Goal: Information Seeking & Learning: Check status

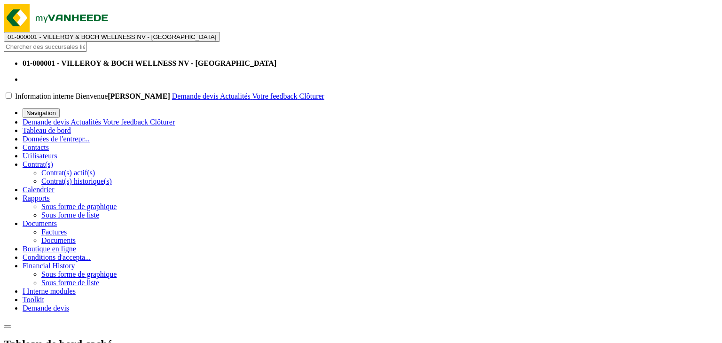
click at [141, 33] on span "01-000001 - VILLEROY & BOCH WELLNESS NV - [GEOGRAPHIC_DATA]" at bounding box center [112, 36] width 209 height 7
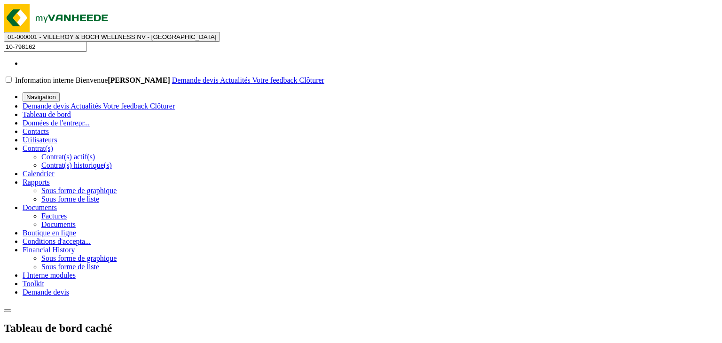
type input "10-798162"
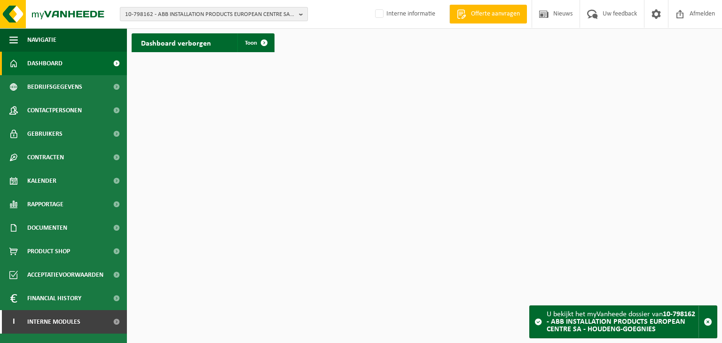
click at [145, 14] on span "10-798162 - ABB INSTALLATION PRODUCTS EUROPEAN CENTRE SA - HOUDENG-GOEGNIES" at bounding box center [210, 15] width 170 height 14
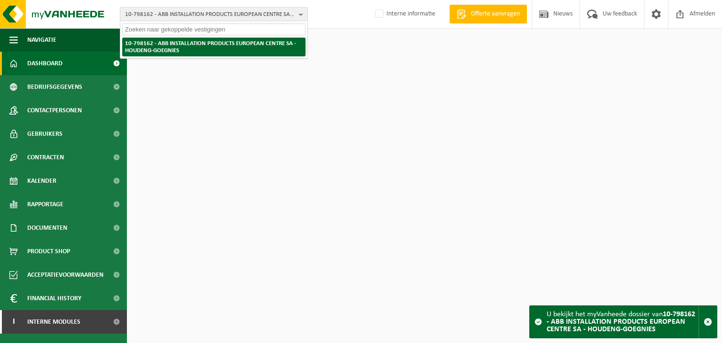
click at [165, 44] on strong "10-798162 - ABB INSTALLATION PRODUCTS EUROPEAN CENTRE SA - HOUDENG-GOEGNIES" at bounding box center [210, 46] width 171 height 13
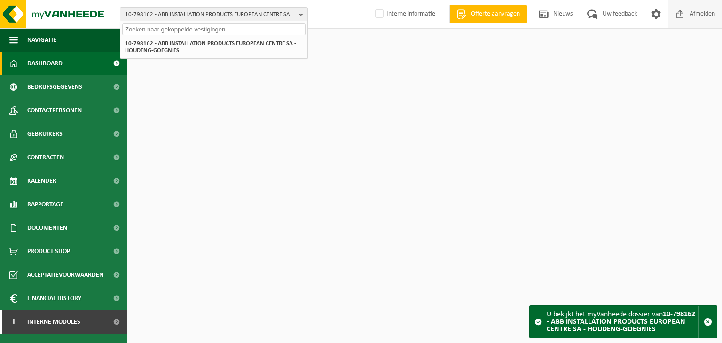
click at [688, 21] on span "Afmelden" at bounding box center [702, 14] width 30 height 28
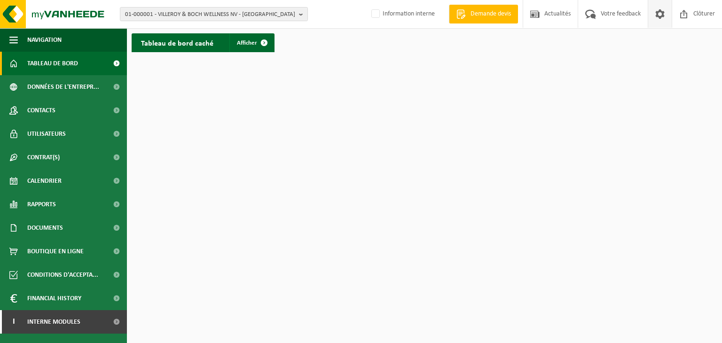
click at [661, 19] on span at bounding box center [660, 14] width 14 height 28
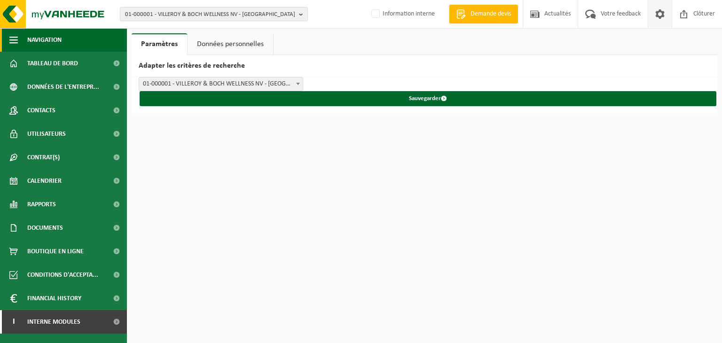
click at [17, 36] on span "button" at bounding box center [13, 39] width 8 height 23
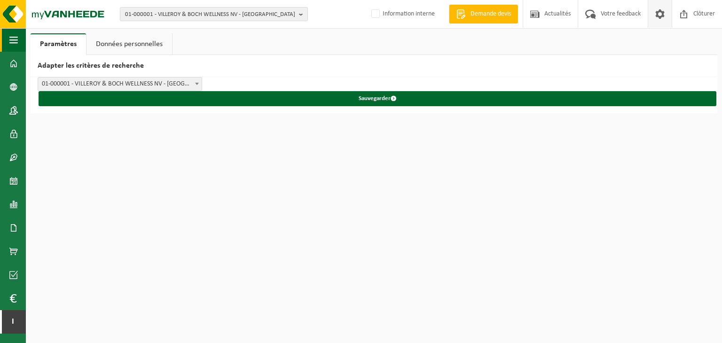
click at [17, 36] on span "button" at bounding box center [13, 39] width 8 height 23
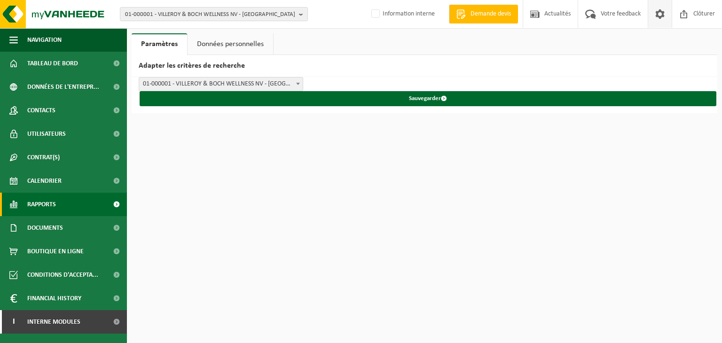
click at [56, 207] on link "Rapports" at bounding box center [63, 204] width 127 height 23
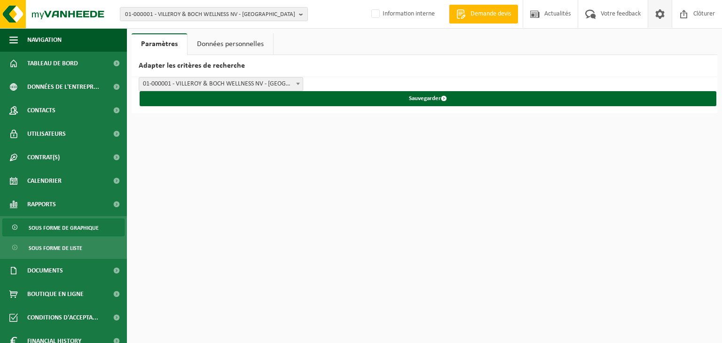
click at [58, 232] on span "Sous forme de graphique" at bounding box center [64, 228] width 70 height 18
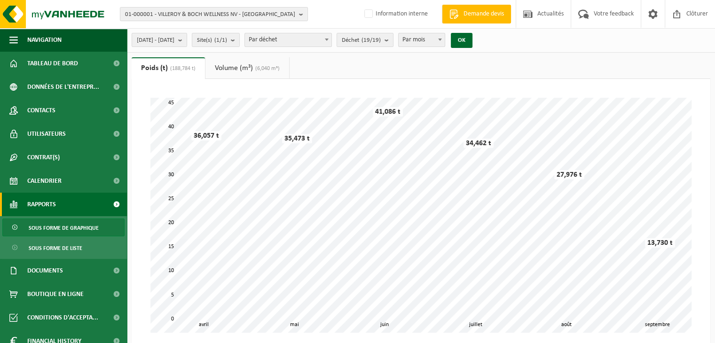
click at [231, 68] on link "Volume (m³) (6,040 m³)" at bounding box center [247, 68] width 84 height 22
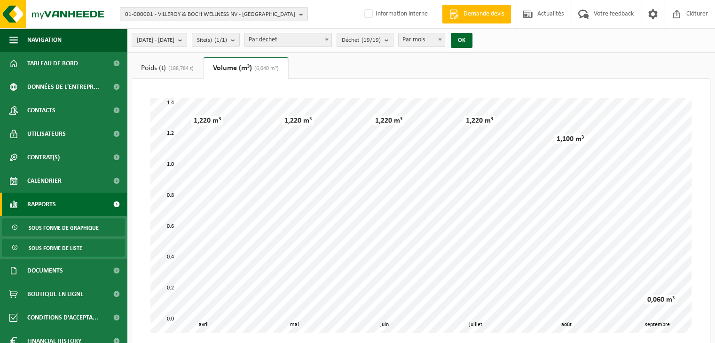
click at [62, 249] on span "Sous forme de liste" at bounding box center [56, 248] width 54 height 18
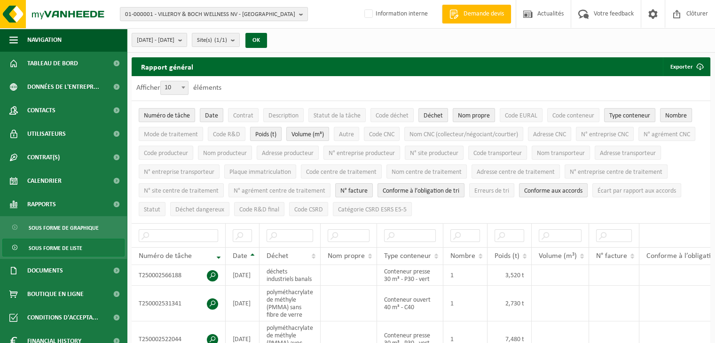
click at [276, 135] on span "Poids (t)" at bounding box center [265, 134] width 21 height 7
click at [278, 132] on button "Poids (t)" at bounding box center [265, 134] width 31 height 14
click at [301, 132] on span "Volume (m³)" at bounding box center [307, 134] width 32 height 7
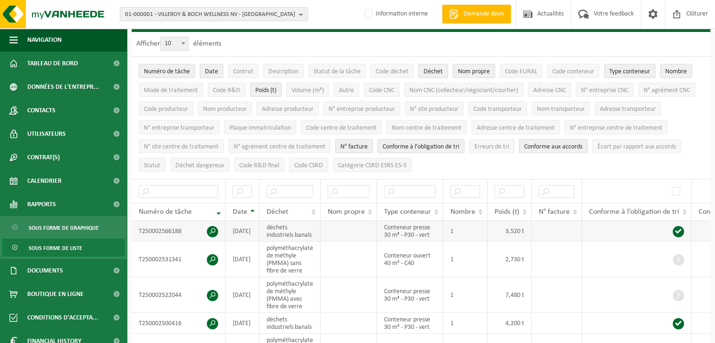
scroll to position [94, 0]
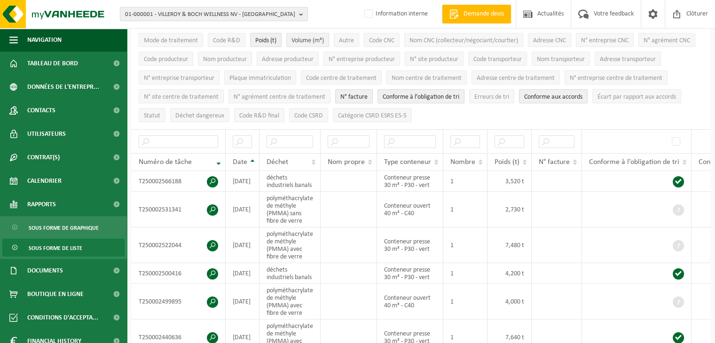
click at [319, 40] on span "Volume (m³)" at bounding box center [307, 40] width 32 height 7
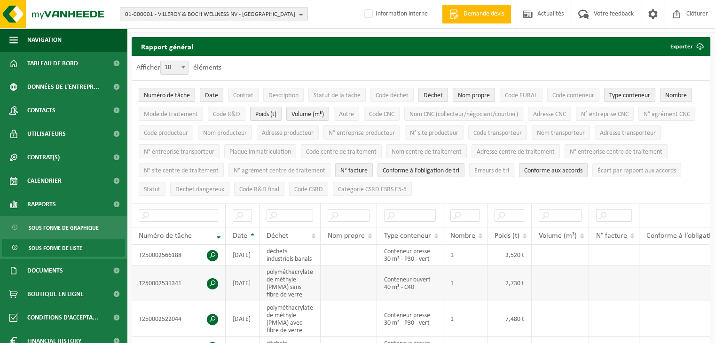
scroll to position [0, 0]
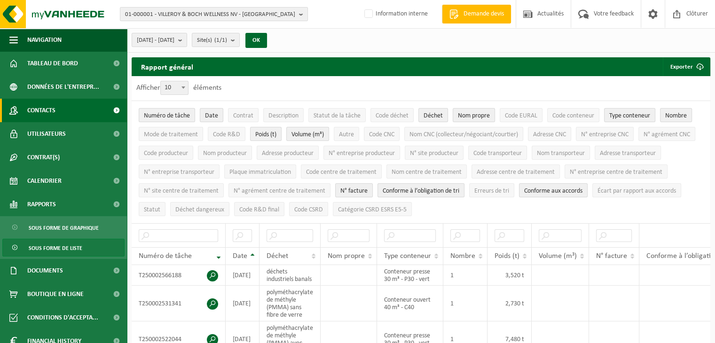
click at [62, 108] on link "Contacts" at bounding box center [63, 110] width 127 height 23
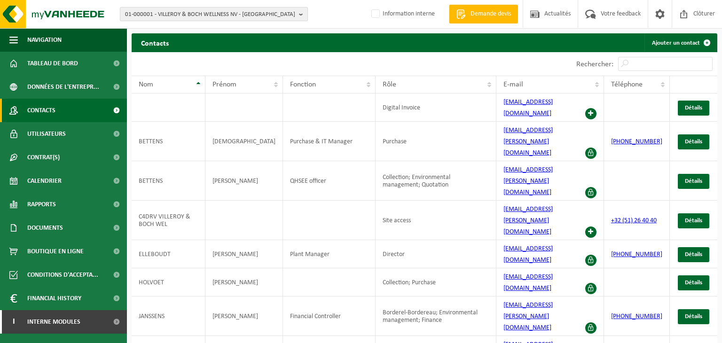
click at [155, 9] on span "01-000001 - VILLEROY & BOCH WELLNESS NV - [GEOGRAPHIC_DATA]" at bounding box center [210, 15] width 170 height 14
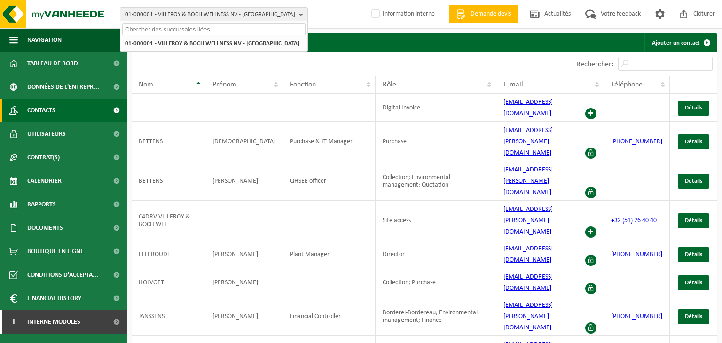
click at [159, 28] on input "text" at bounding box center [213, 29] width 183 height 12
click at [142, 31] on input "text" at bounding box center [213, 29] width 183 height 12
paste input "‪‪‪10-798162"
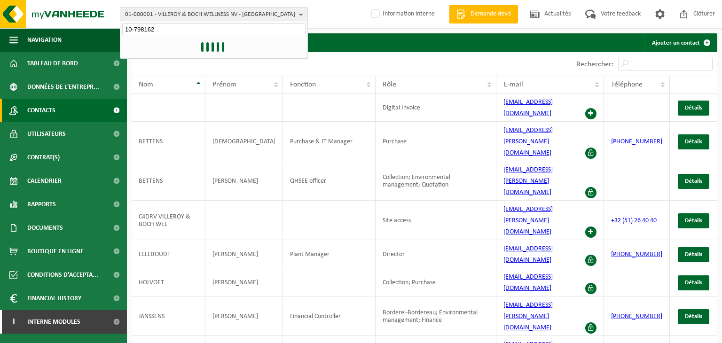
type input "‪‪‪10-798162"
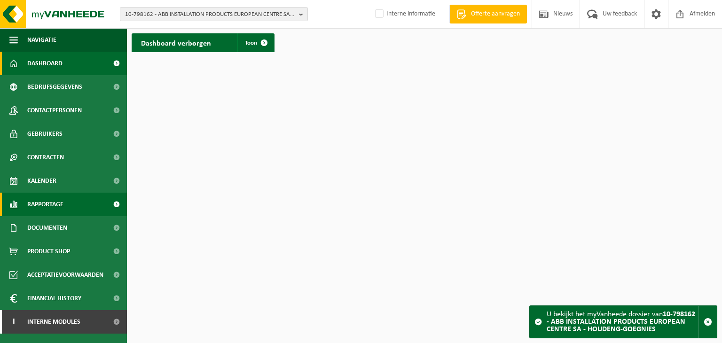
click at [50, 213] on span "Rapportage" at bounding box center [45, 204] width 36 height 23
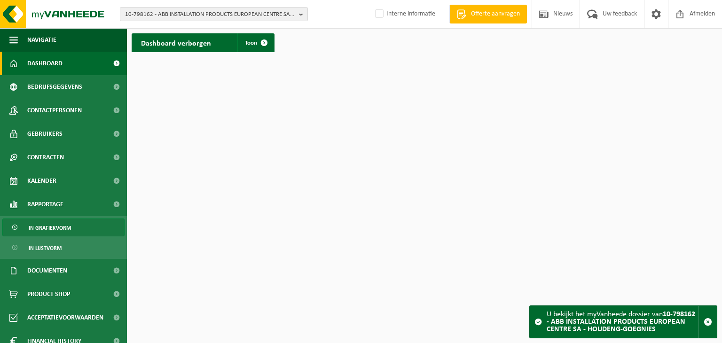
click at [54, 228] on span "In grafiekvorm" at bounding box center [50, 228] width 42 height 18
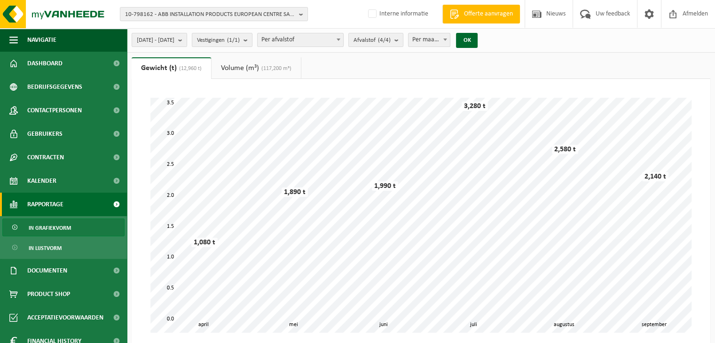
click at [247, 62] on link "Volume (m³) (117,200 m³)" at bounding box center [255, 68] width 89 height 22
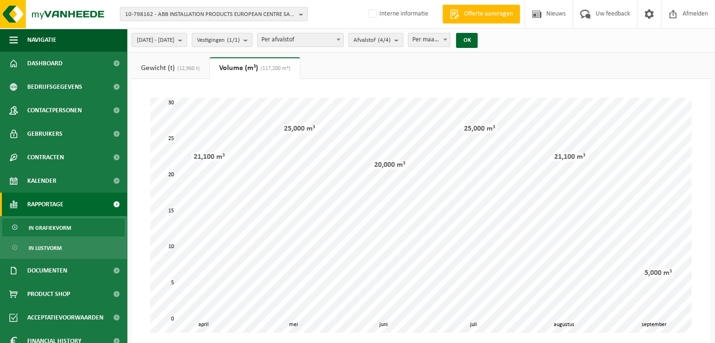
click at [188, 66] on span "(12,960 t)" at bounding box center [187, 69] width 25 height 6
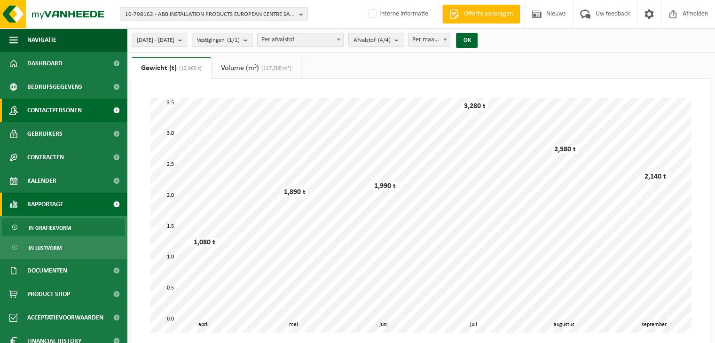
click at [54, 113] on span "Contactpersonen" at bounding box center [54, 110] width 54 height 23
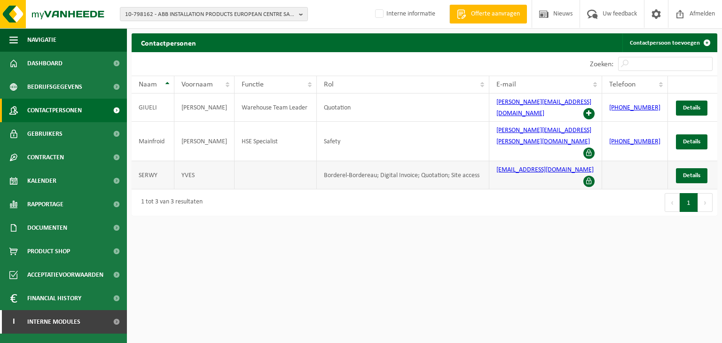
click at [152, 161] on td "SERWY" at bounding box center [153, 175] width 43 height 28
click at [686, 172] on span "Details" at bounding box center [691, 175] width 17 height 6
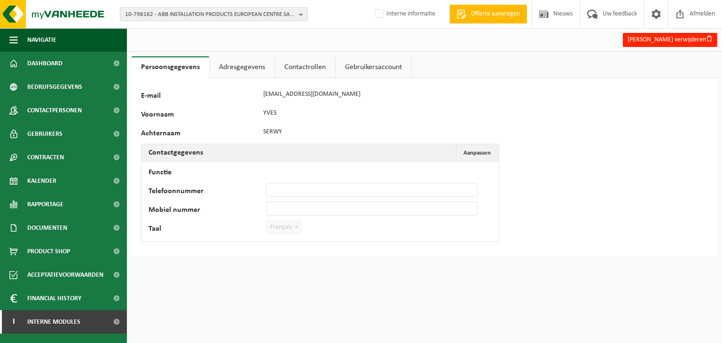
click at [233, 58] on link "Adresgegevens" at bounding box center [242, 67] width 65 height 22
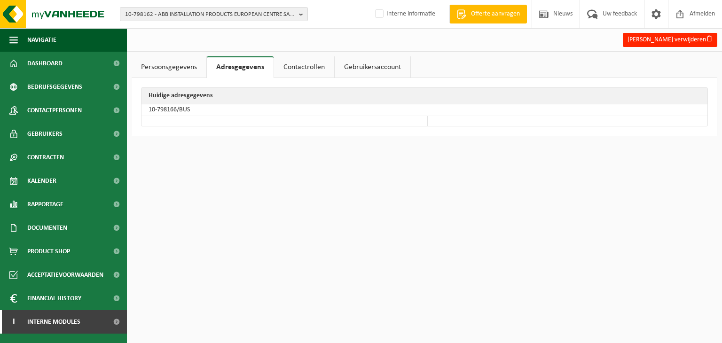
click at [291, 67] on link "Contactrollen" at bounding box center [304, 67] width 60 height 22
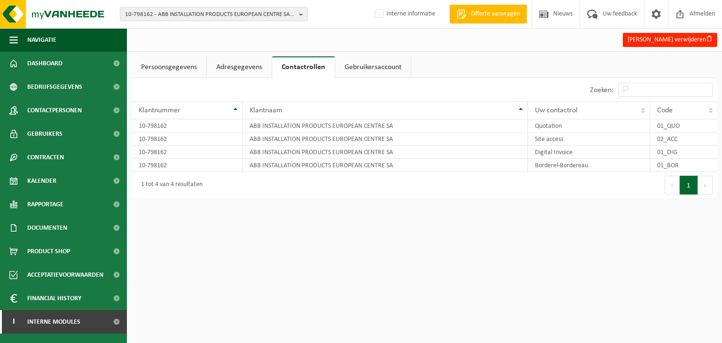
click at [374, 72] on link "Gebruikersaccount" at bounding box center [373, 67] width 76 height 22
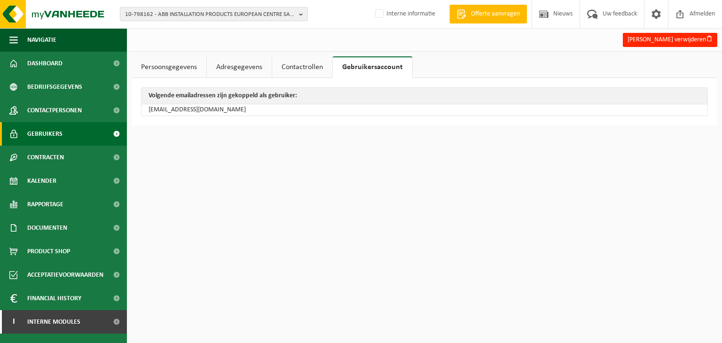
click at [118, 132] on span at bounding box center [116, 133] width 21 height 23
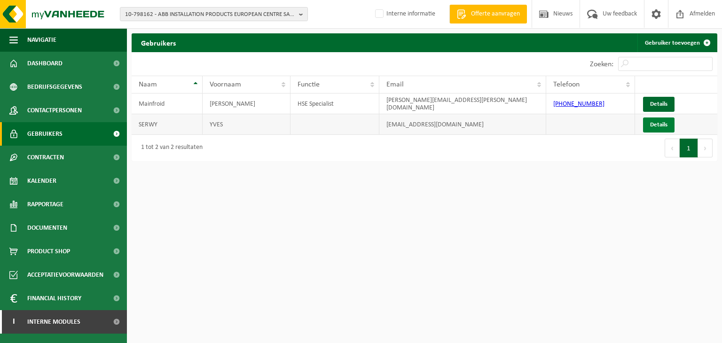
click at [656, 123] on link "Details" at bounding box center [658, 124] width 31 height 15
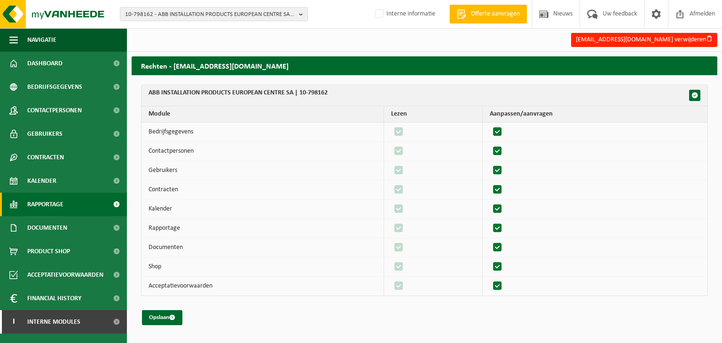
click at [70, 202] on link "Rapportage" at bounding box center [63, 204] width 127 height 23
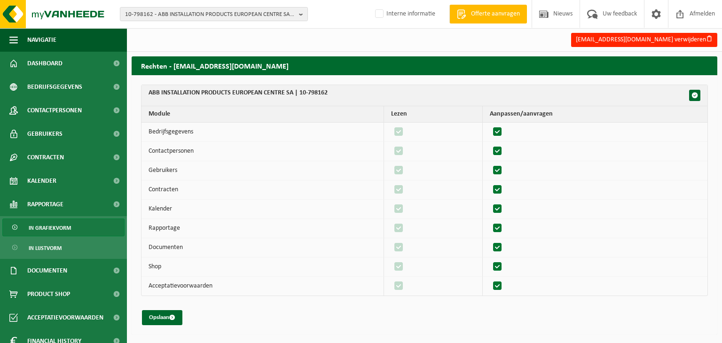
click at [62, 229] on span "In grafiekvorm" at bounding box center [50, 228] width 42 height 18
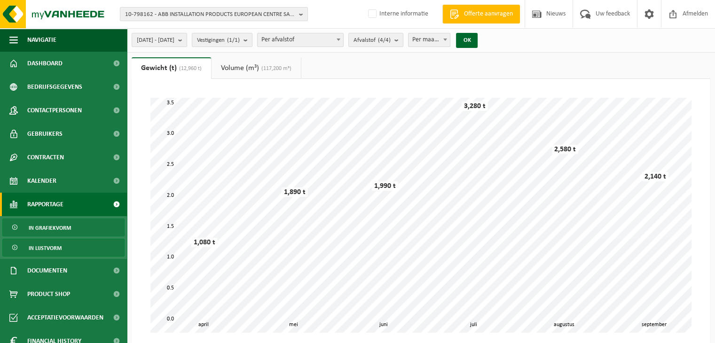
click at [64, 245] on link "In lijstvorm" at bounding box center [63, 248] width 122 height 18
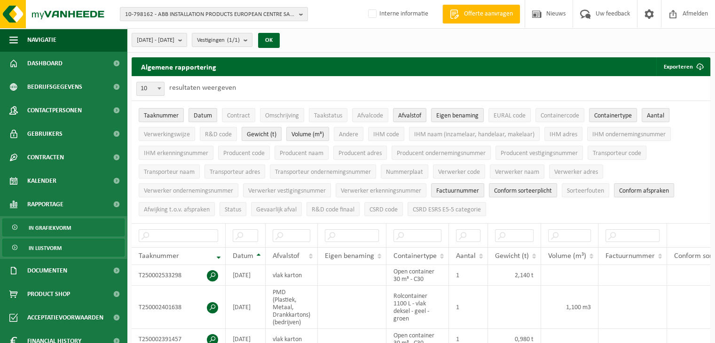
click at [65, 232] on span "In grafiekvorm" at bounding box center [50, 228] width 42 height 18
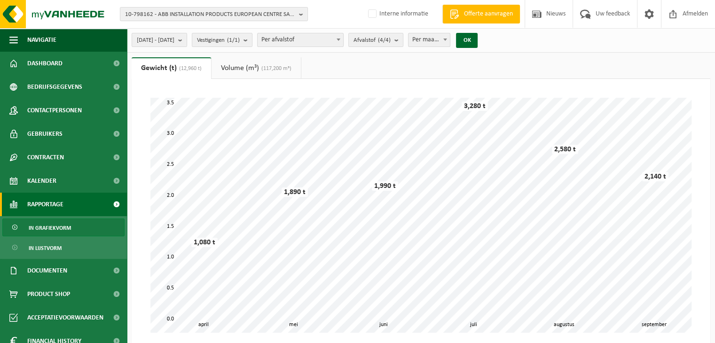
click at [238, 70] on link "Volume (m³) (117,200 m³)" at bounding box center [255, 68] width 89 height 22
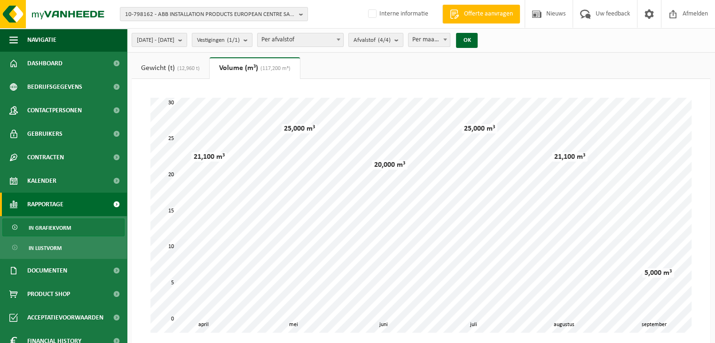
click at [153, 71] on link "Gewicht (t) (12,960 t)" at bounding box center [171, 68] width 78 height 22
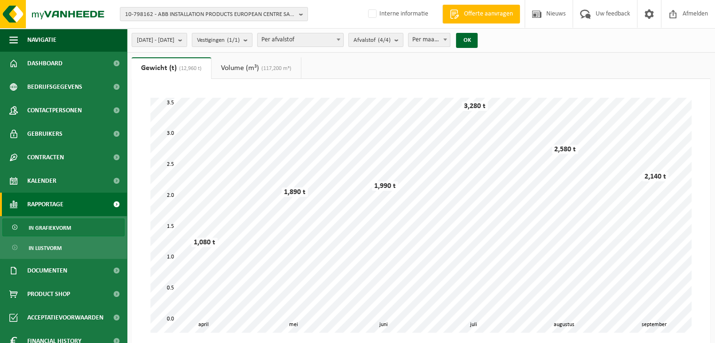
click at [152, 91] on div "Even geduld. Door de grote hoeveelheid gegevens duurt het laden even. mei juni …" at bounding box center [421, 215] width 560 height 254
click at [52, 251] on span "In lijstvorm" at bounding box center [45, 248] width 33 height 18
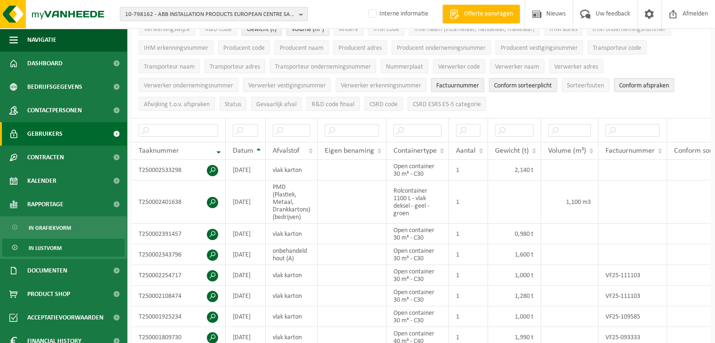
scroll to position [94, 0]
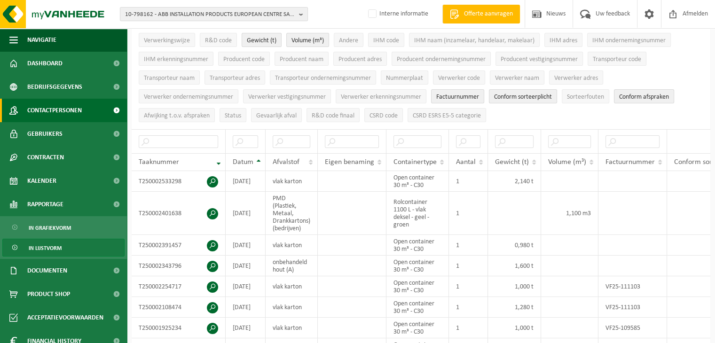
click at [68, 112] on span "Contactpersonen" at bounding box center [54, 110] width 54 height 23
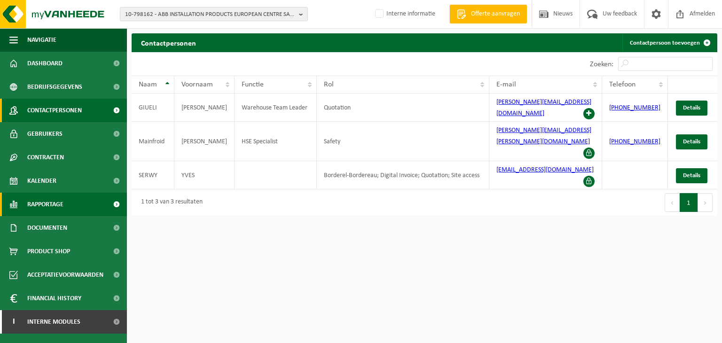
click at [62, 209] on span "Rapportage" at bounding box center [45, 204] width 36 height 23
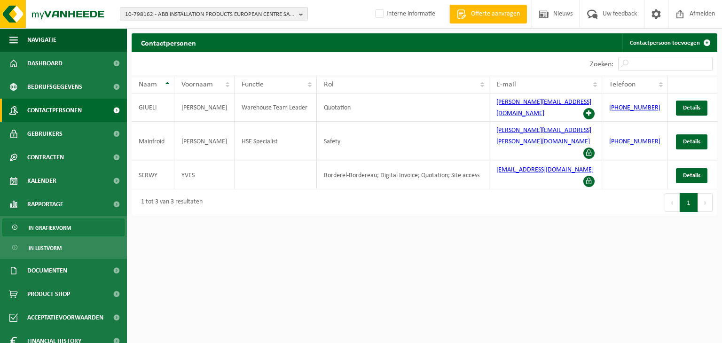
click at [78, 231] on link "In grafiekvorm" at bounding box center [63, 227] width 122 height 18
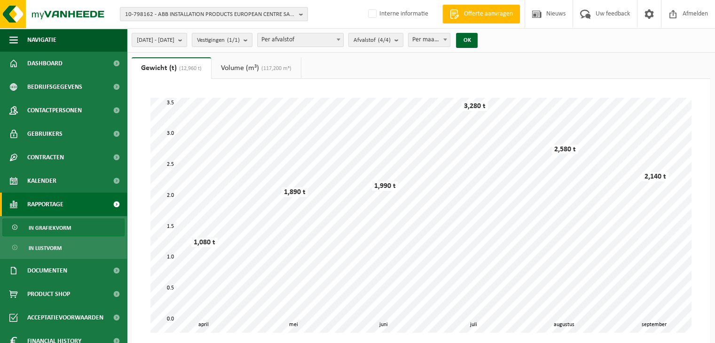
click at [256, 73] on link "Volume (m³) (117,200 m³)" at bounding box center [255, 68] width 89 height 22
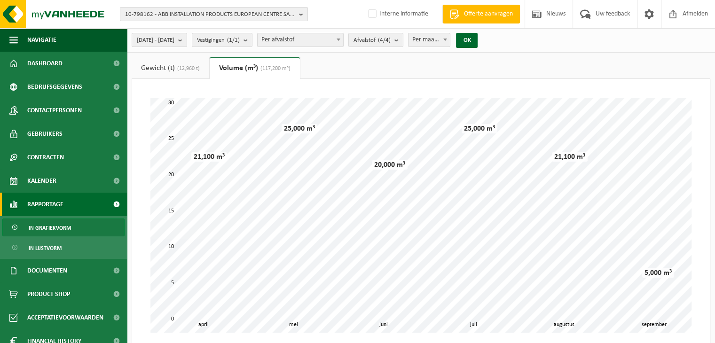
click at [179, 68] on span "(12,960 t)" at bounding box center [187, 69] width 25 height 6
